Goal: Navigation & Orientation: Find specific page/section

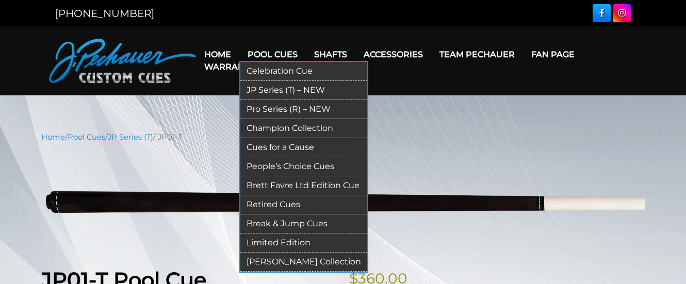
click at [271, 51] on link "Pool Cues" at bounding box center [272, 54] width 67 height 26
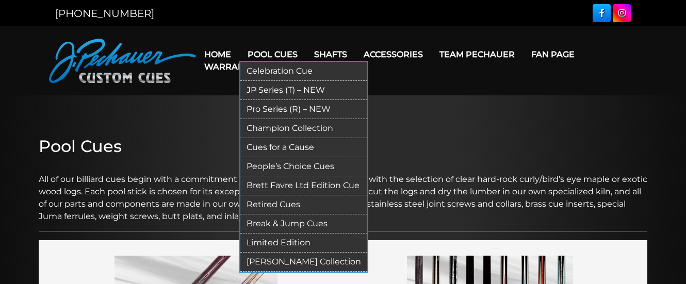
click at [270, 91] on link "JP Series (T) – NEW" at bounding box center [304, 90] width 127 height 19
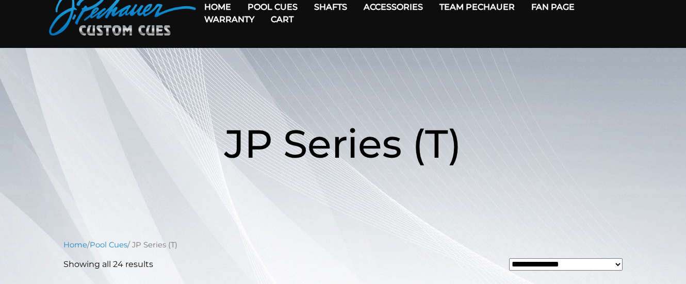
scroll to position [39, 0]
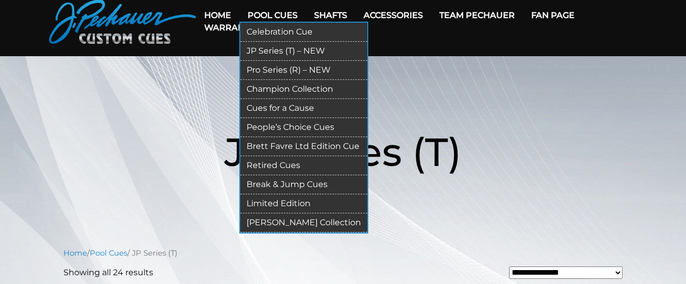
click at [271, 126] on link "People’s Choice Cues" at bounding box center [304, 127] width 127 height 19
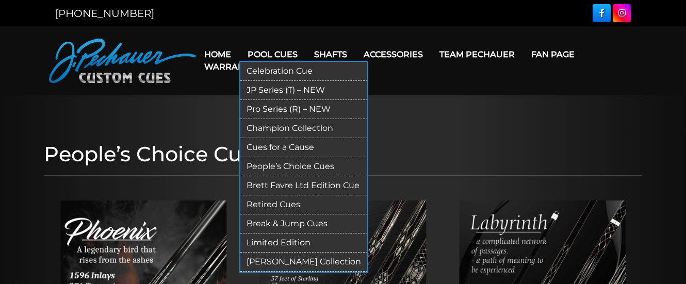
click at [278, 239] on link "Limited Edition" at bounding box center [304, 243] width 127 height 19
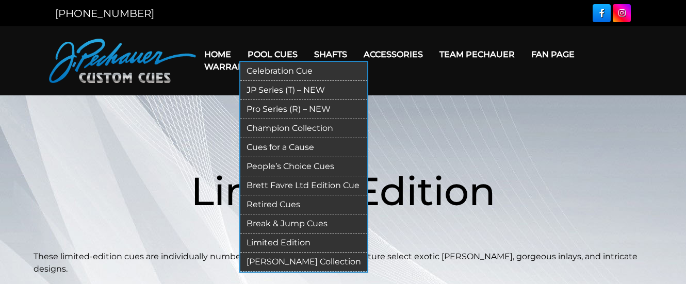
click at [277, 222] on link "Break & Jump Cues" at bounding box center [304, 224] width 127 height 19
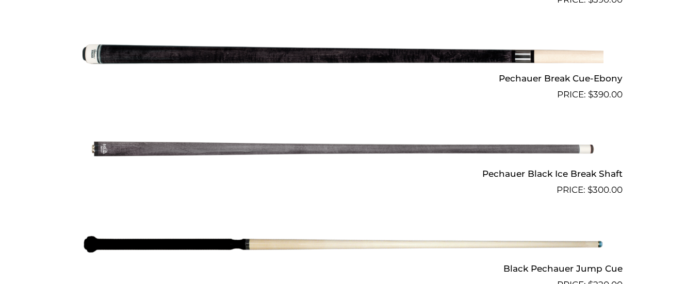
scroll to position [748, 0]
